Goal: Task Accomplishment & Management: Complete application form

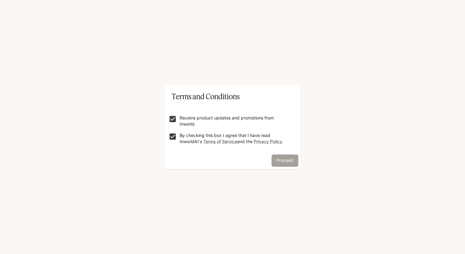
click at [285, 160] on button "Proceed" at bounding box center [284, 161] width 27 height 12
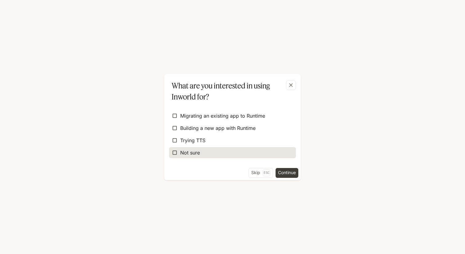
click at [244, 151] on label "Not sure" at bounding box center [232, 152] width 127 height 11
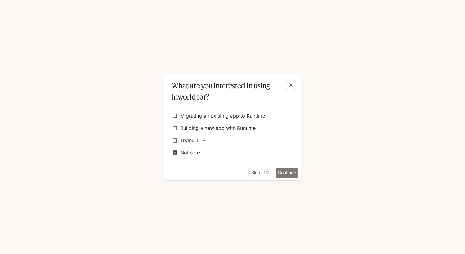
click at [290, 173] on button "Continue" at bounding box center [286, 173] width 23 height 10
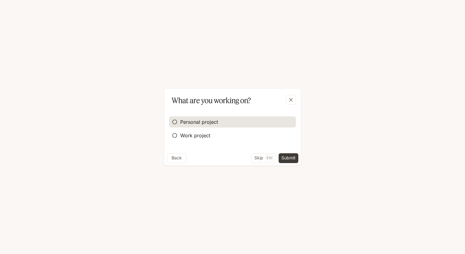
click at [239, 120] on label "Personal project" at bounding box center [232, 121] width 127 height 11
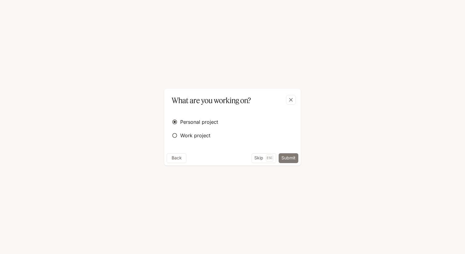
click at [291, 159] on button "Submit" at bounding box center [288, 158] width 20 height 10
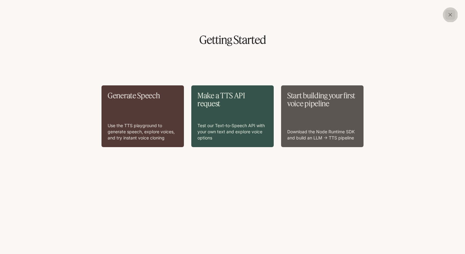
click at [452, 15] on icon "button" at bounding box center [450, 15] width 6 height 6
